Goal: Transaction & Acquisition: Book appointment/travel/reservation

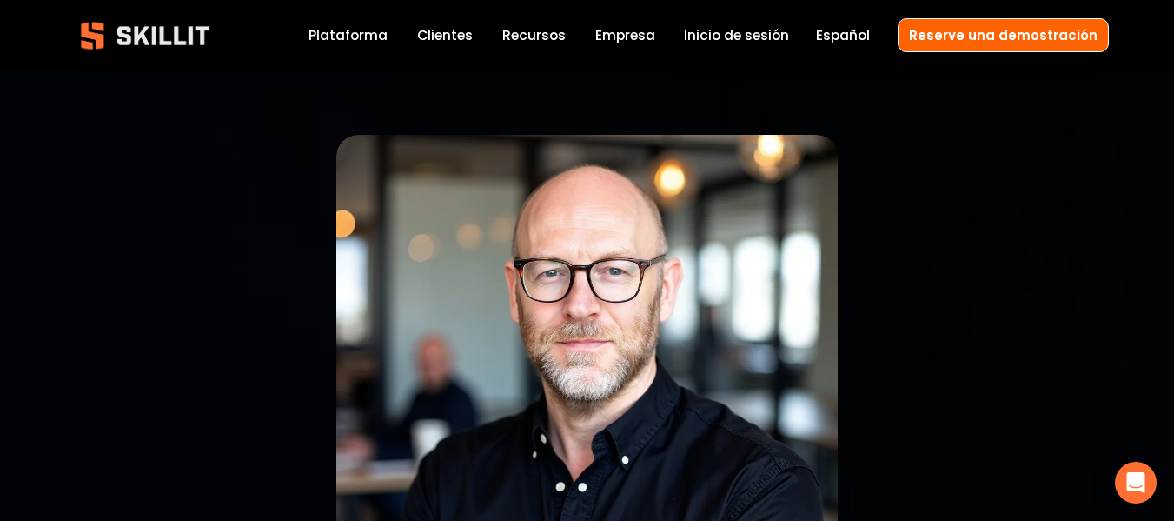
click at [862, 37] on span "Español" at bounding box center [843, 35] width 54 height 20
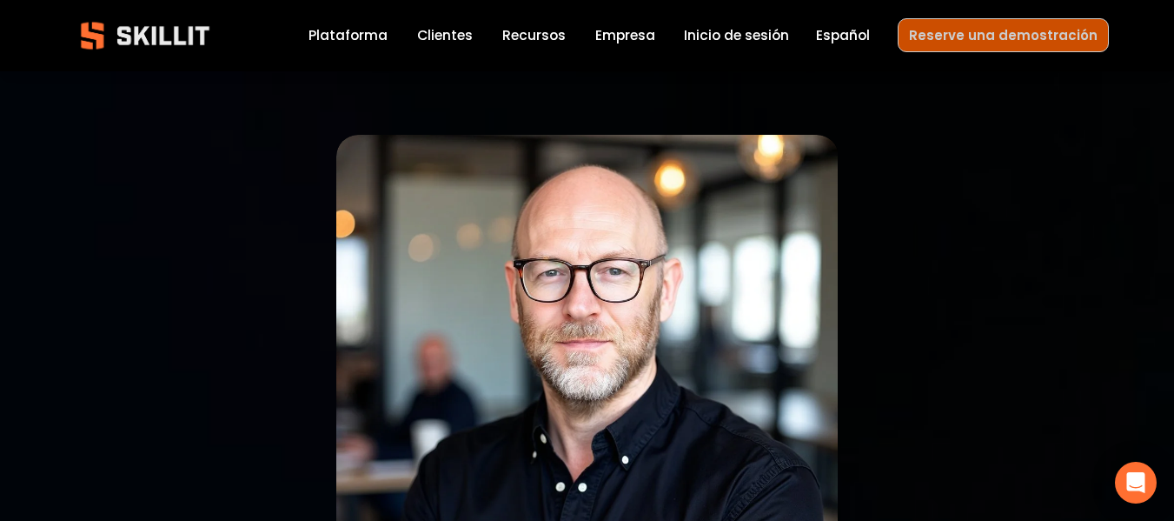
click at [986, 34] on link "Reserve una demostración" at bounding box center [1003, 35] width 211 height 34
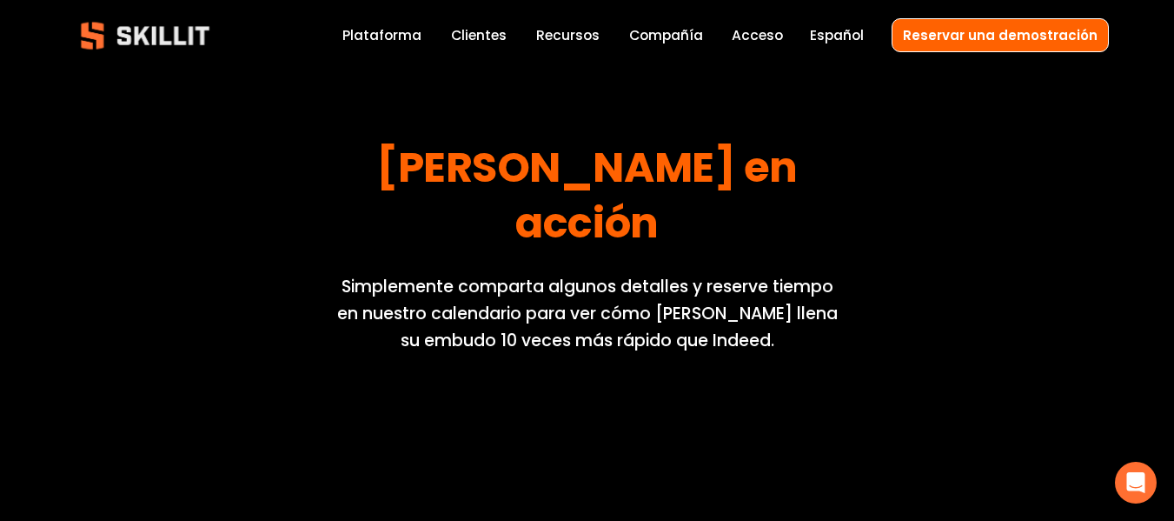
click at [144, 33] on img at bounding box center [145, 36] width 158 height 52
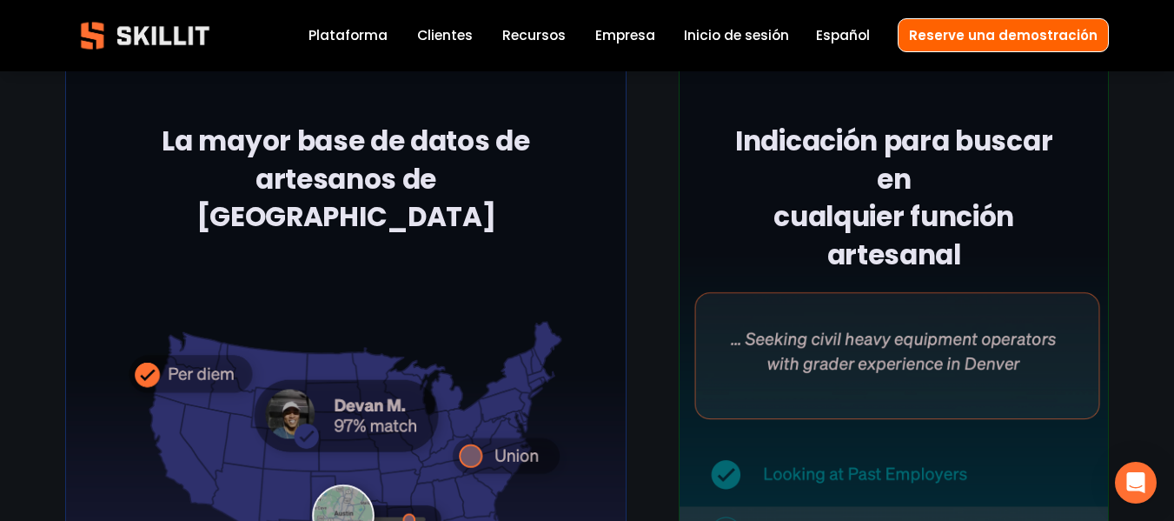
scroll to position [2433, 0]
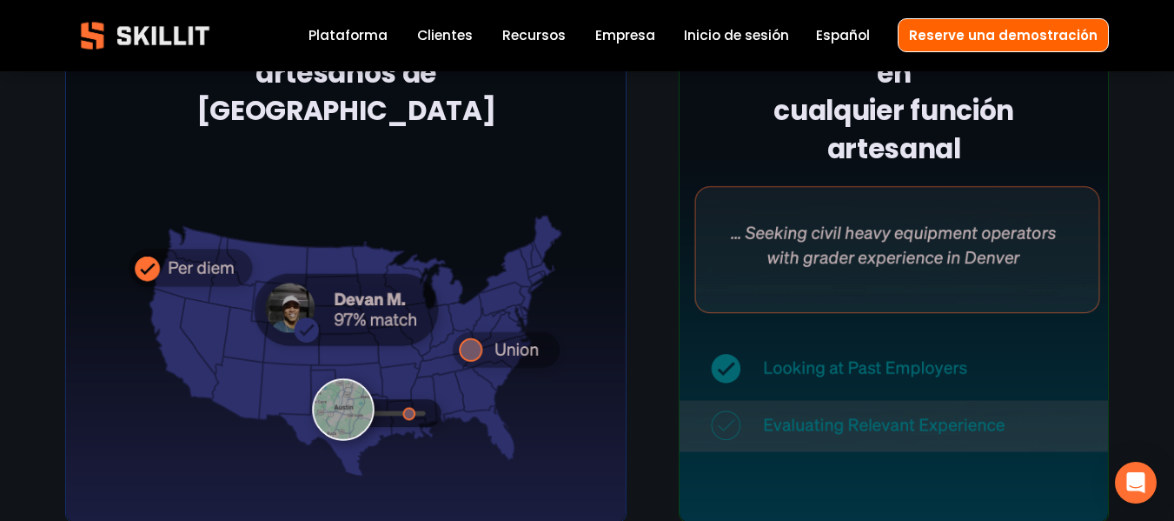
click at [500, 410] on div at bounding box center [346, 237] width 562 height 570
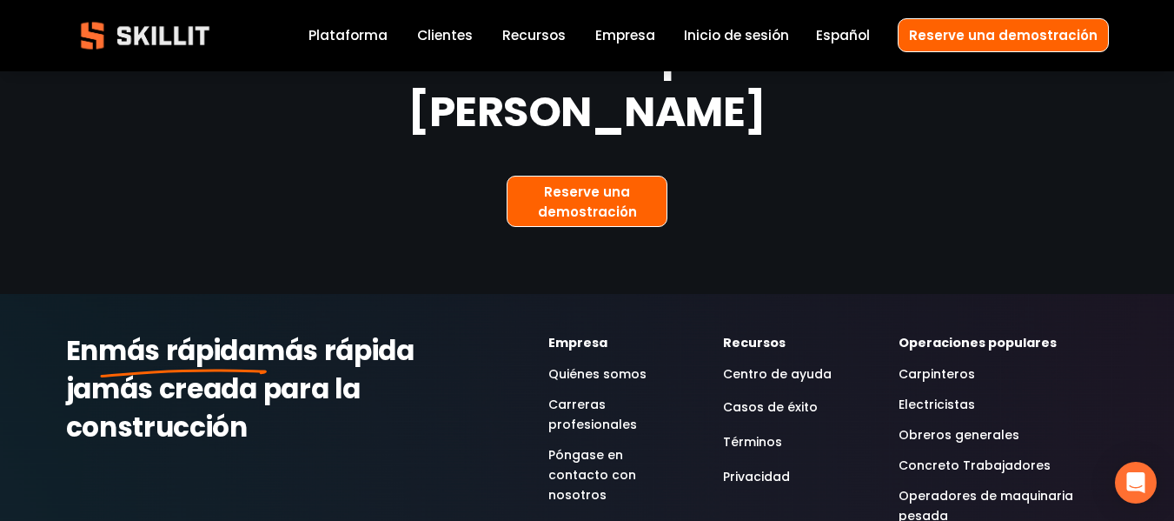
scroll to position [4602, 0]
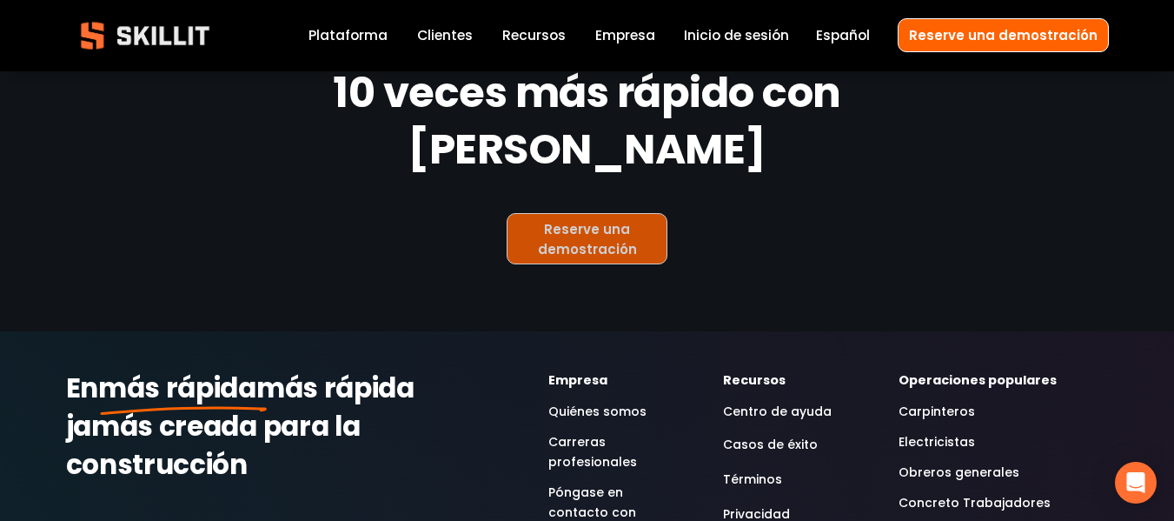
click at [592, 213] on link "Reserve una demostración" at bounding box center [588, 238] width 162 height 51
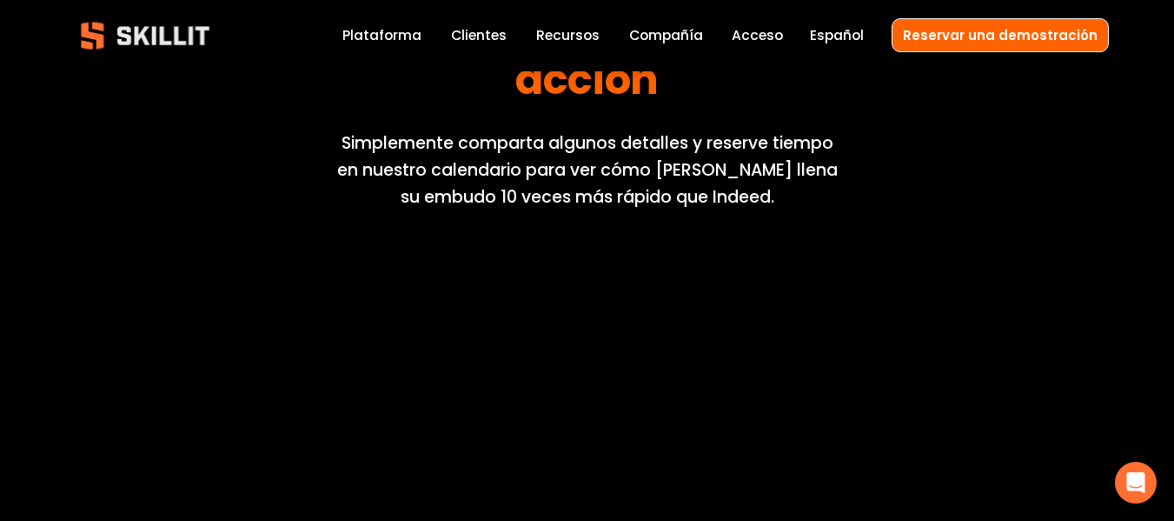
scroll to position [261, 0]
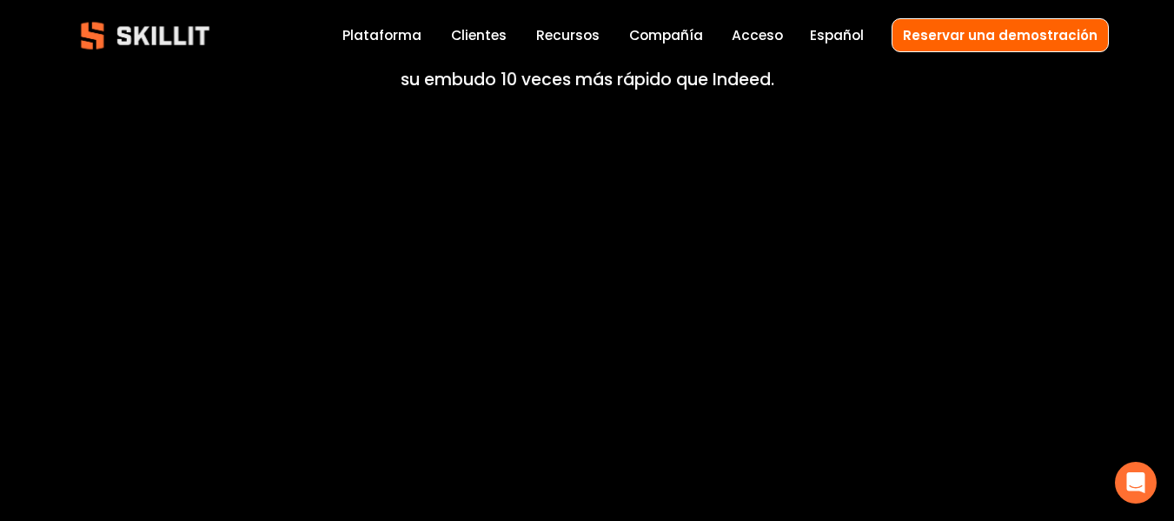
click at [417, 35] on font "Plataforma" at bounding box center [381, 35] width 79 height 18
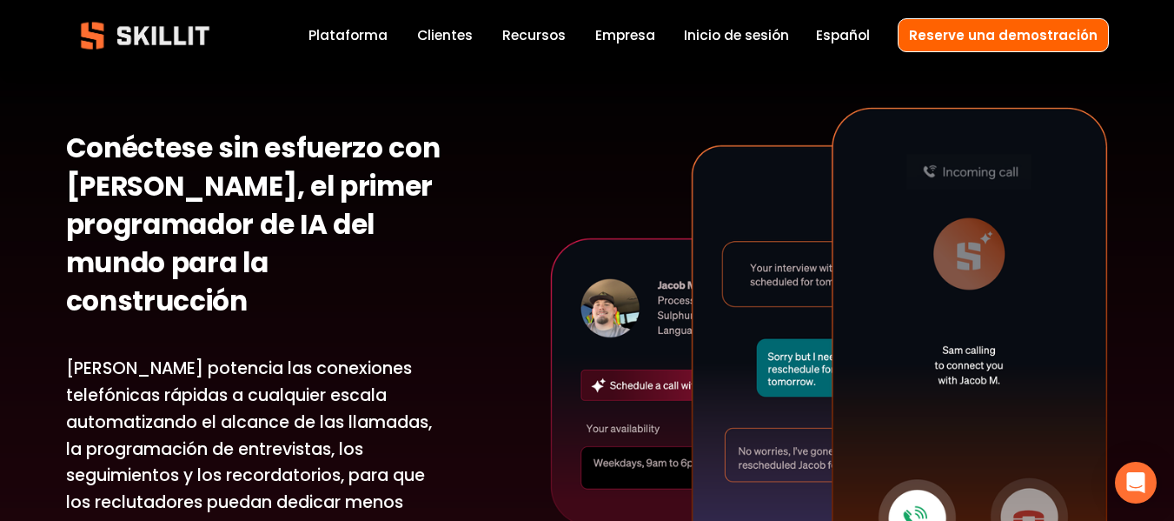
scroll to position [4257, 0]
